Goal: Information Seeking & Learning: Find specific fact

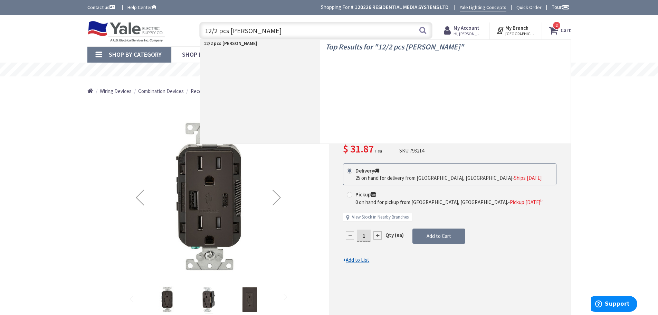
type input "12/2 pcs [PERSON_NAME]"
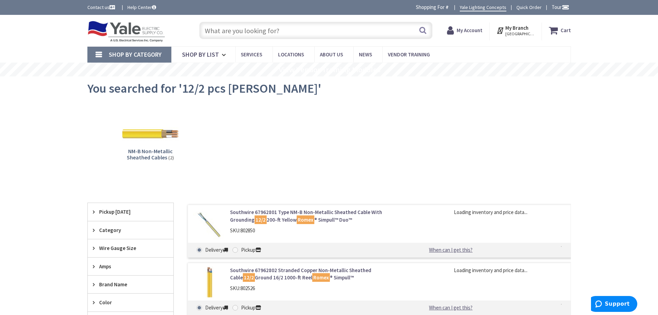
type input "[GEOGRAPHIC_DATA], [GEOGRAPHIC_DATA]"
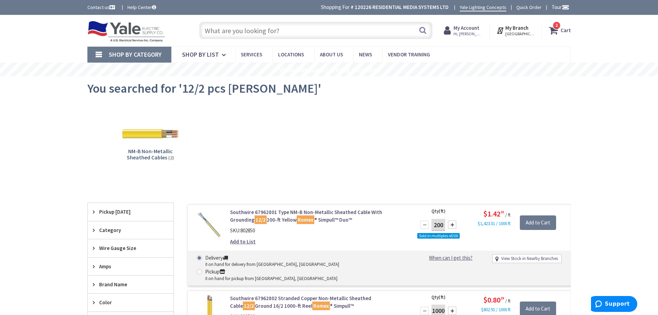
click at [250, 29] on input "text" at bounding box center [315, 30] width 233 height 17
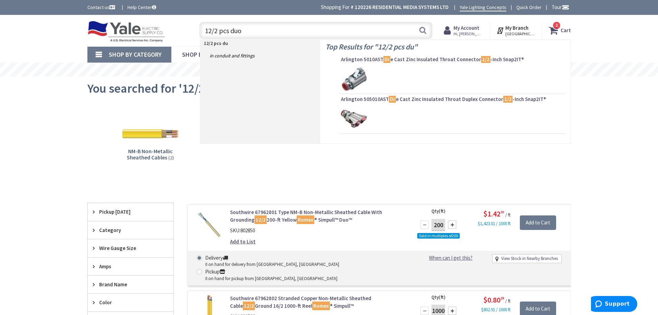
type input "12/2 pcs duo"
